Goal: Contribute content: Add original content to the website for others to see

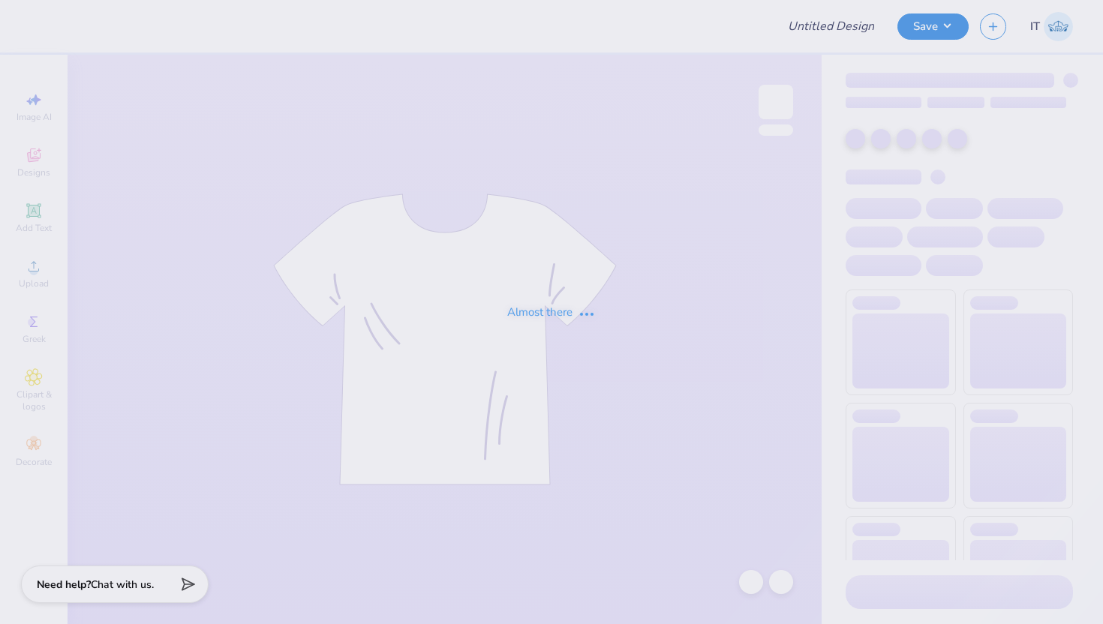
type input "Shirts for Miles for [PERSON_NAME]"
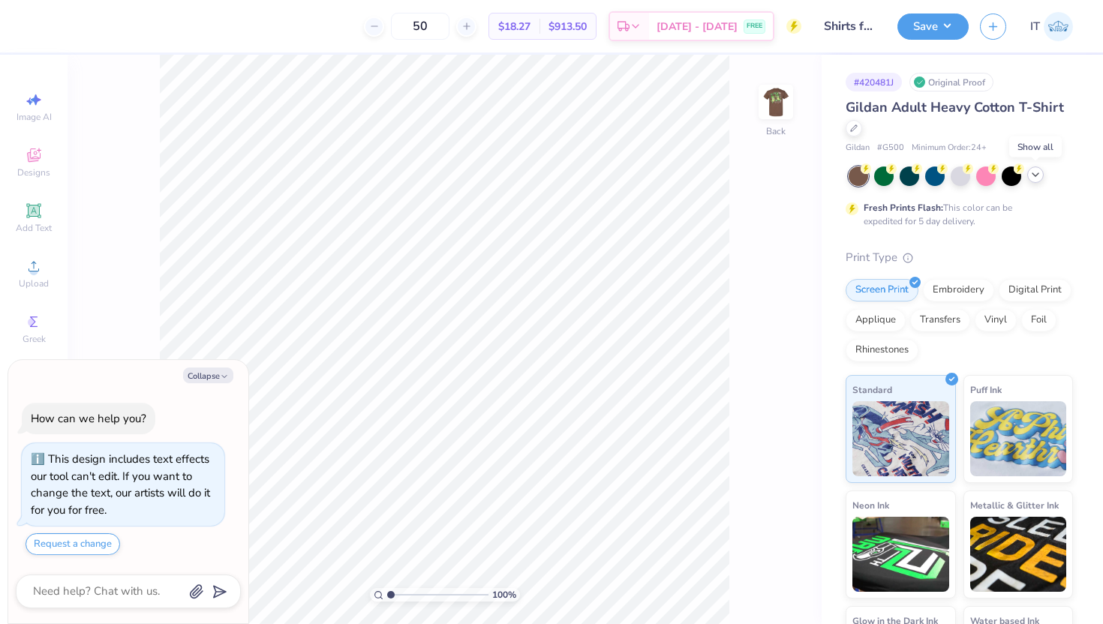
click at [1041, 173] on icon at bounding box center [1035, 175] width 12 height 12
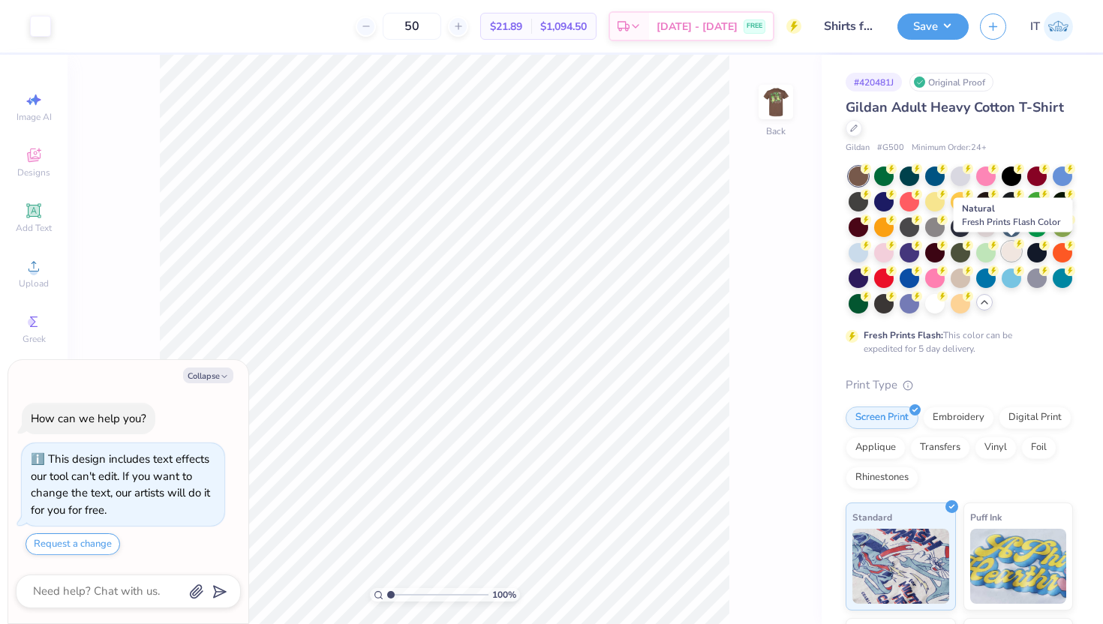
click at [1010, 253] on div at bounding box center [1012, 252] width 20 height 20
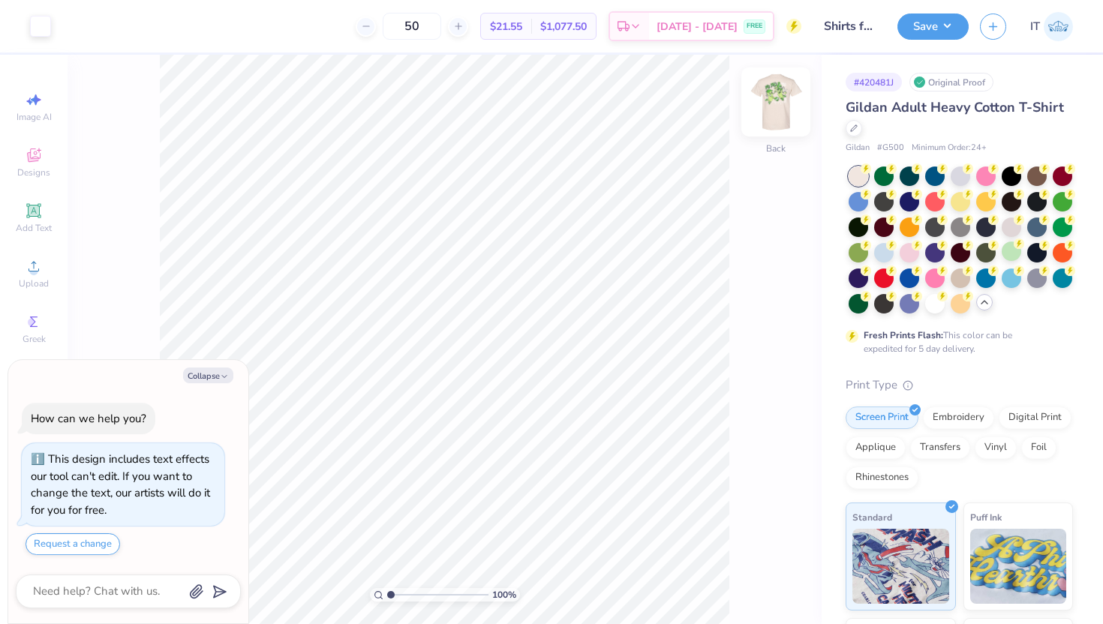
click at [782, 116] on img at bounding box center [776, 102] width 60 height 60
click at [940, 25] on button "Save" at bounding box center [932, 24] width 71 height 26
type textarea "x"
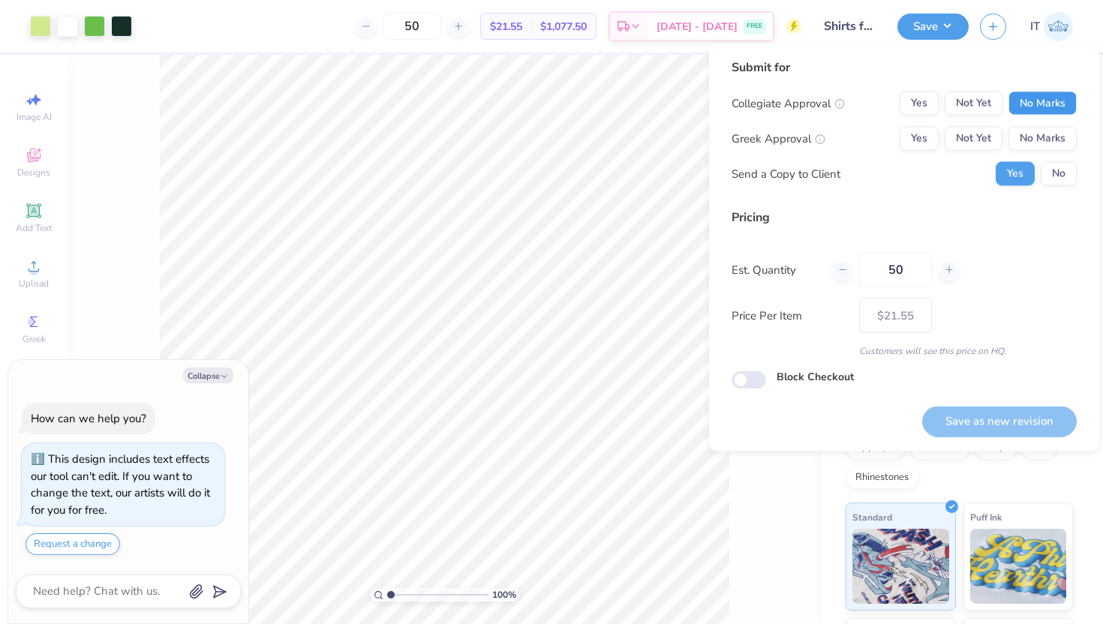
click at [1065, 96] on button "No Marks" at bounding box center [1042, 104] width 68 height 24
click at [935, 137] on button "Yes" at bounding box center [918, 139] width 39 height 24
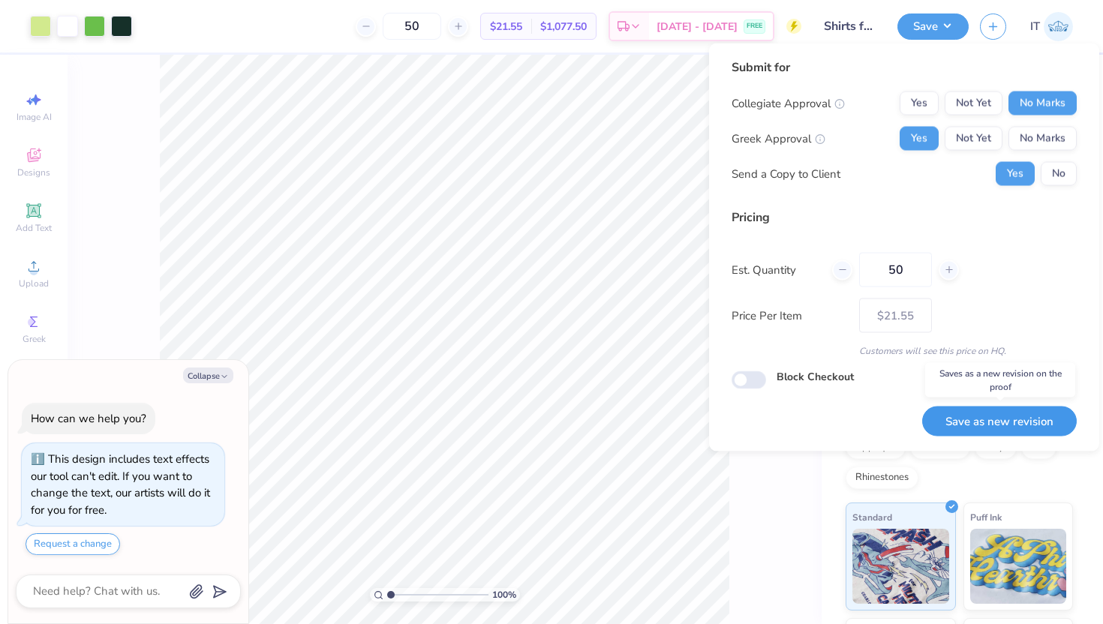
click at [1010, 433] on button "Save as new revision" at bounding box center [999, 421] width 155 height 31
type input "$21.55"
type textarea "x"
